Goal: Transaction & Acquisition: Download file/media

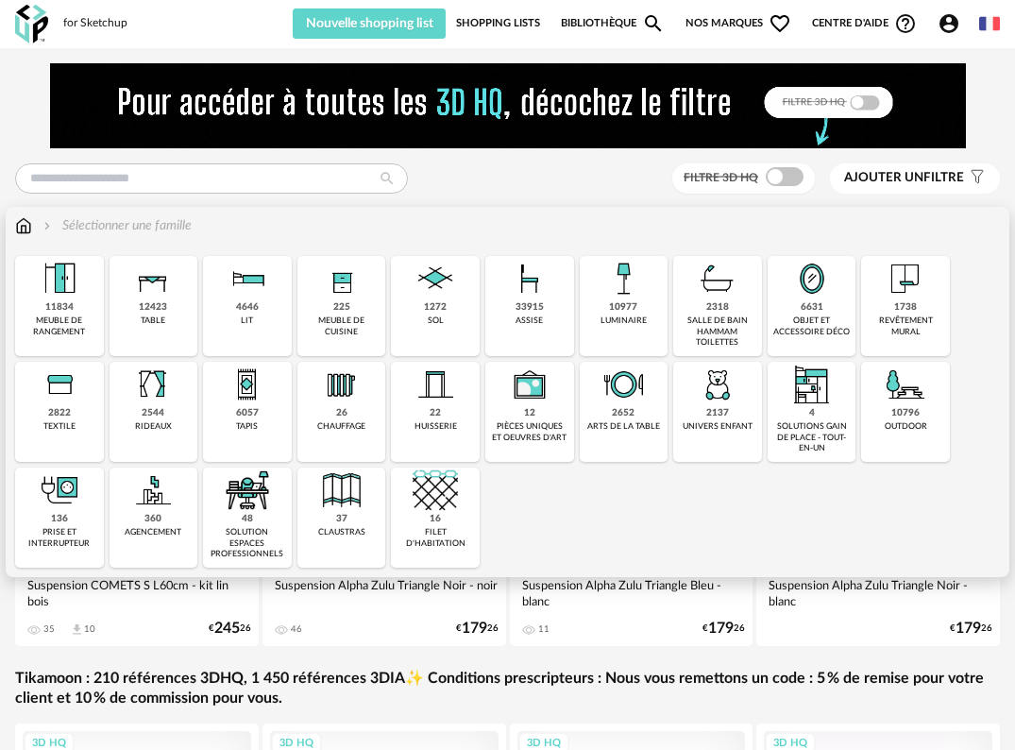
click at [148, 414] on div "2544" at bounding box center [153, 413] width 23 height 12
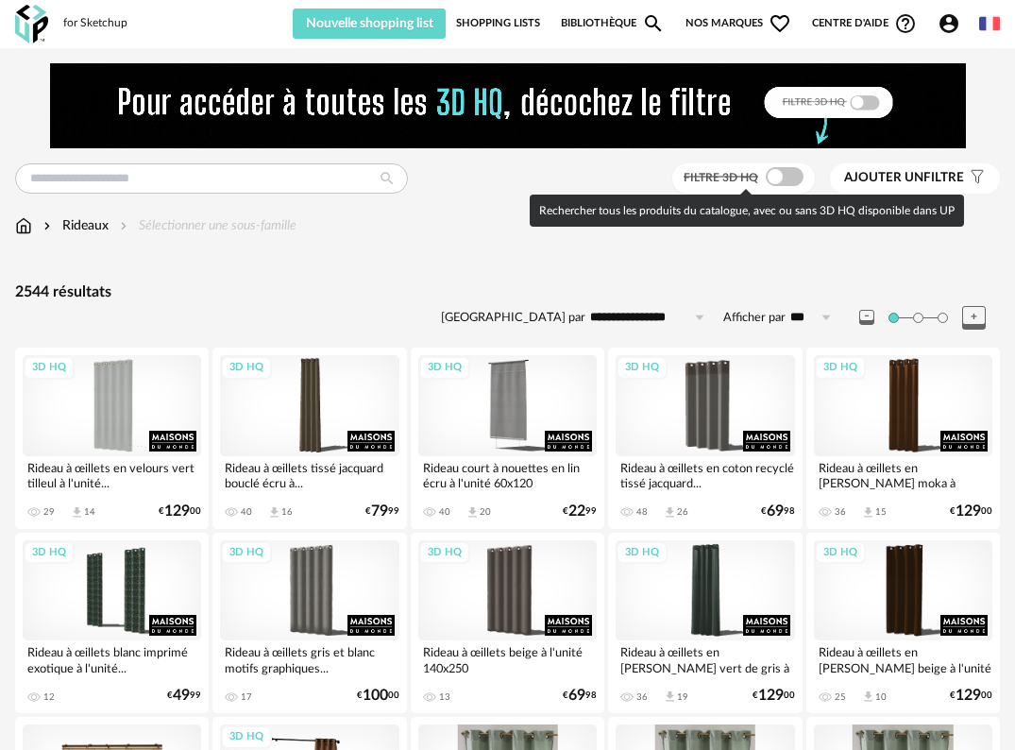
click at [779, 174] on span at bounding box center [785, 176] width 38 height 19
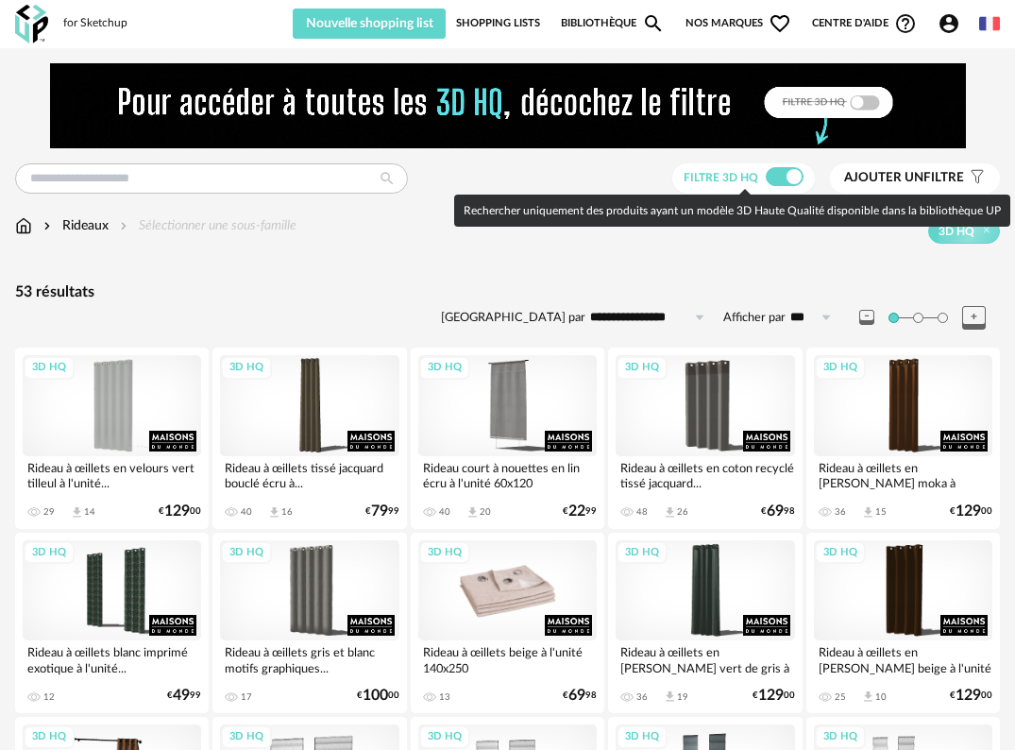
click at [499, 581] on div "3D HQ" at bounding box center [507, 590] width 178 height 101
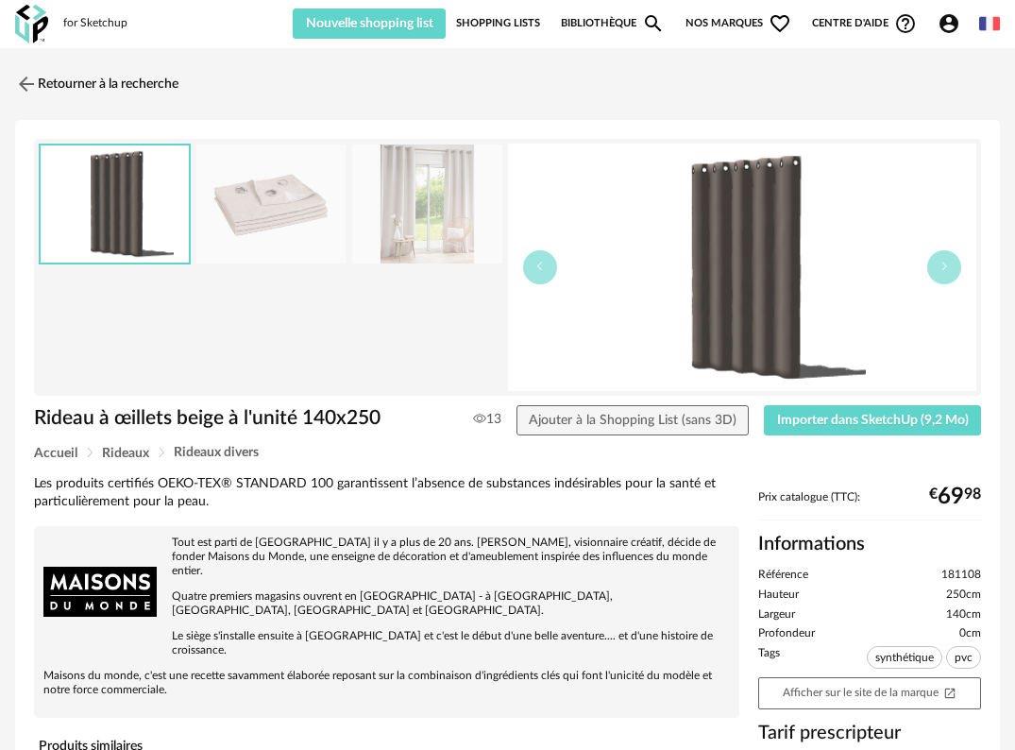
click at [277, 220] on img at bounding box center [271, 204] width 150 height 120
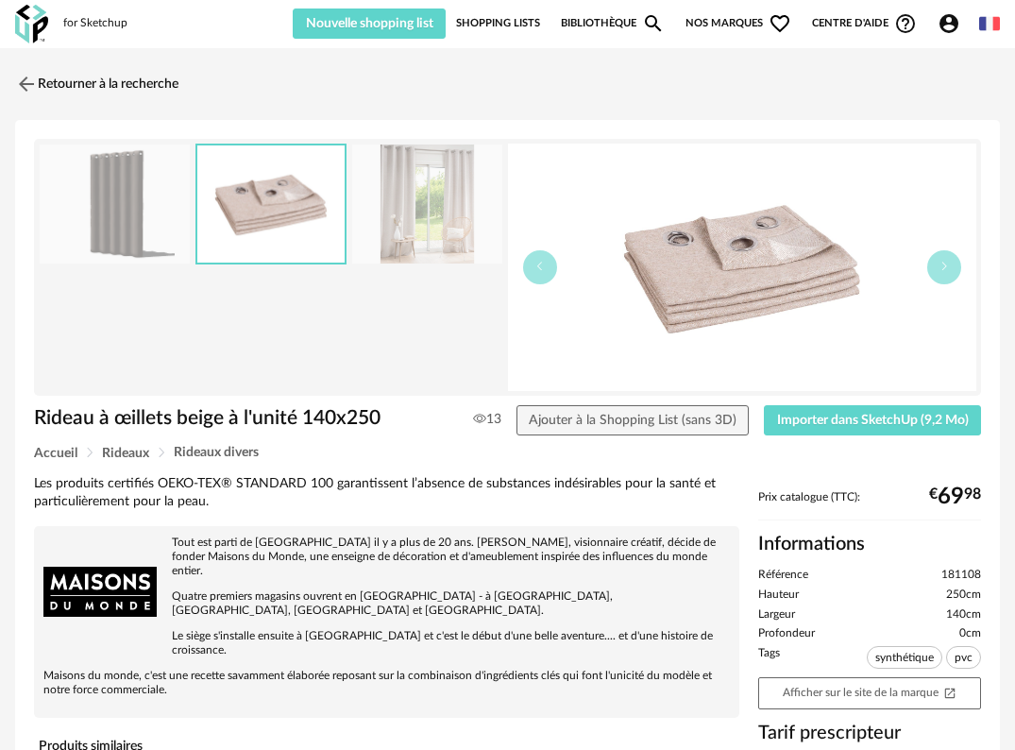
click at [409, 221] on img at bounding box center [427, 204] width 150 height 120
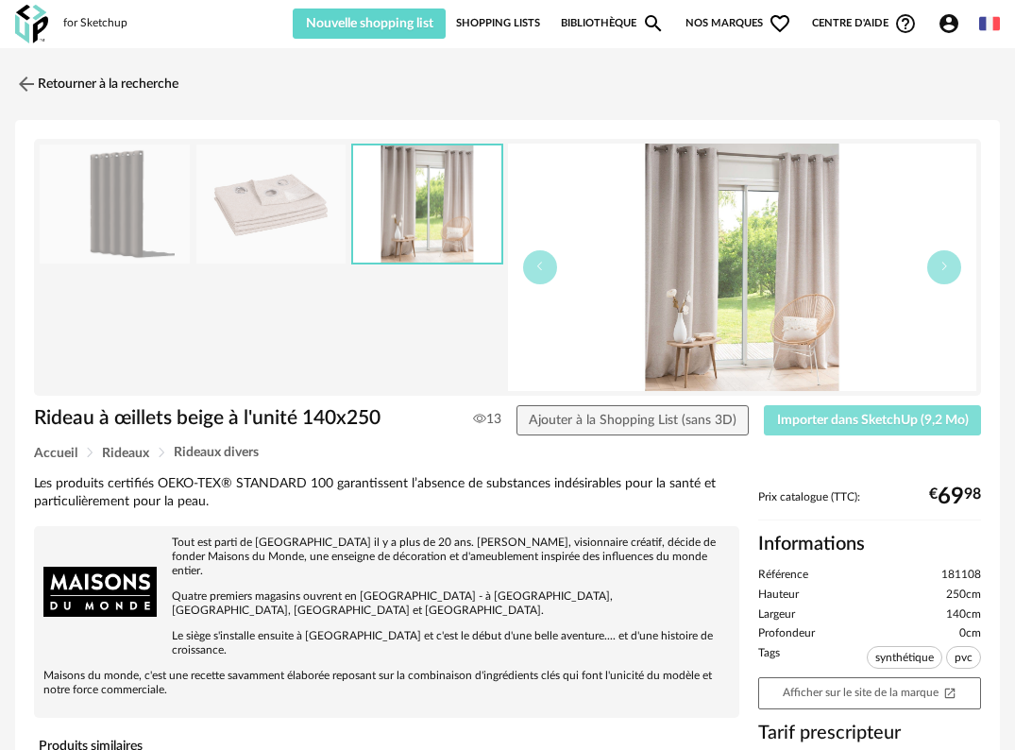
click at [909, 430] on button "Importer dans SketchUp (9,2 Mo)" at bounding box center [872, 420] width 217 height 30
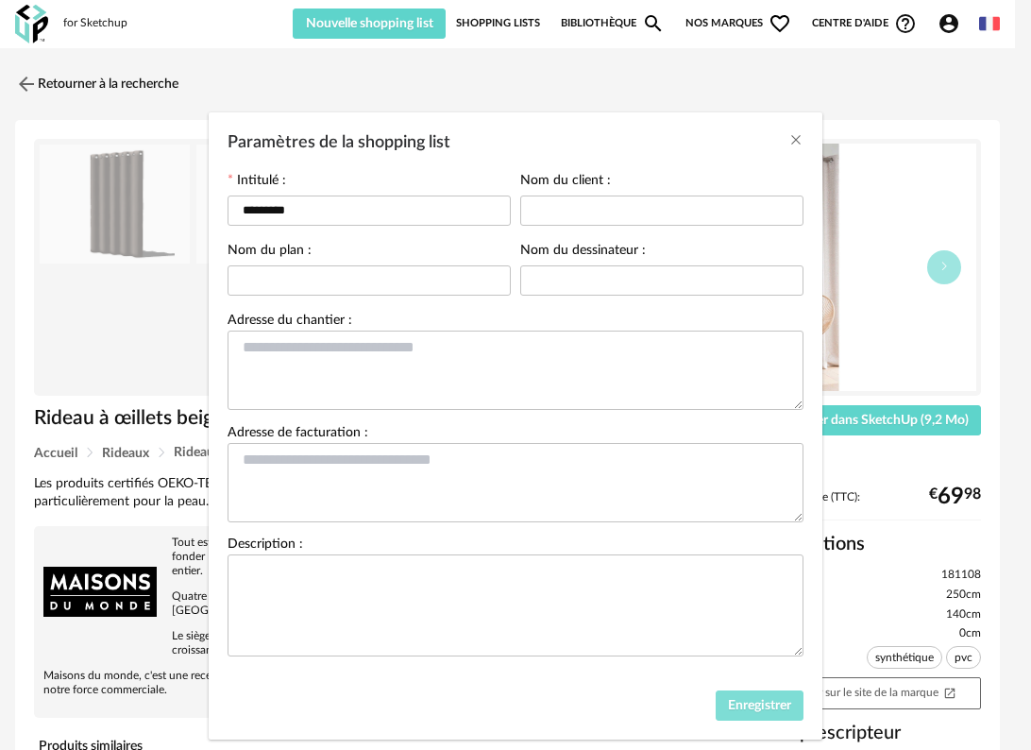
click at [752, 706] on span "Enregistrer" at bounding box center [759, 705] width 63 height 13
